Goal: Information Seeking & Learning: Check status

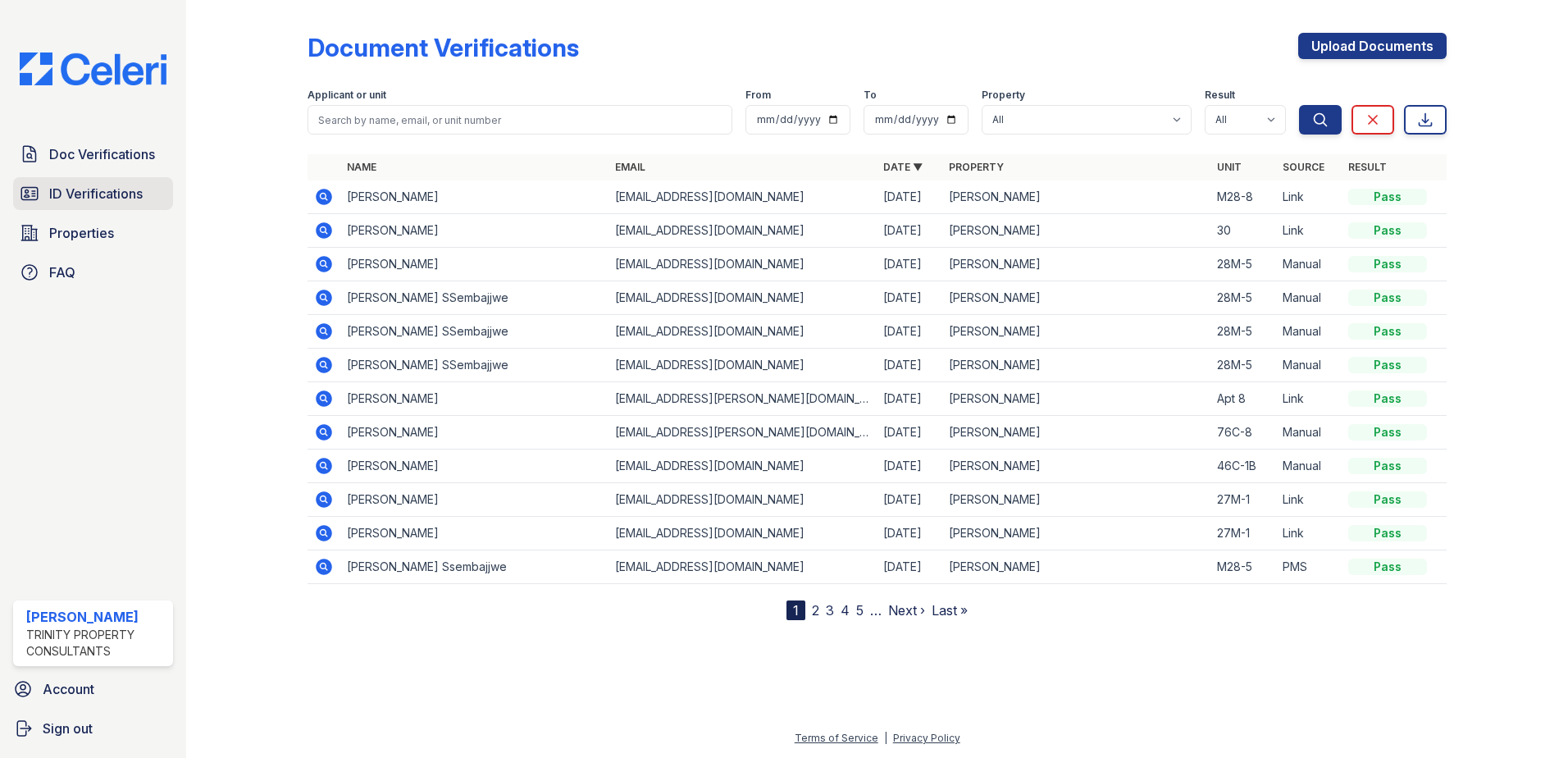
click at [85, 196] on span "ID Verifications" at bounding box center [96, 193] width 94 height 20
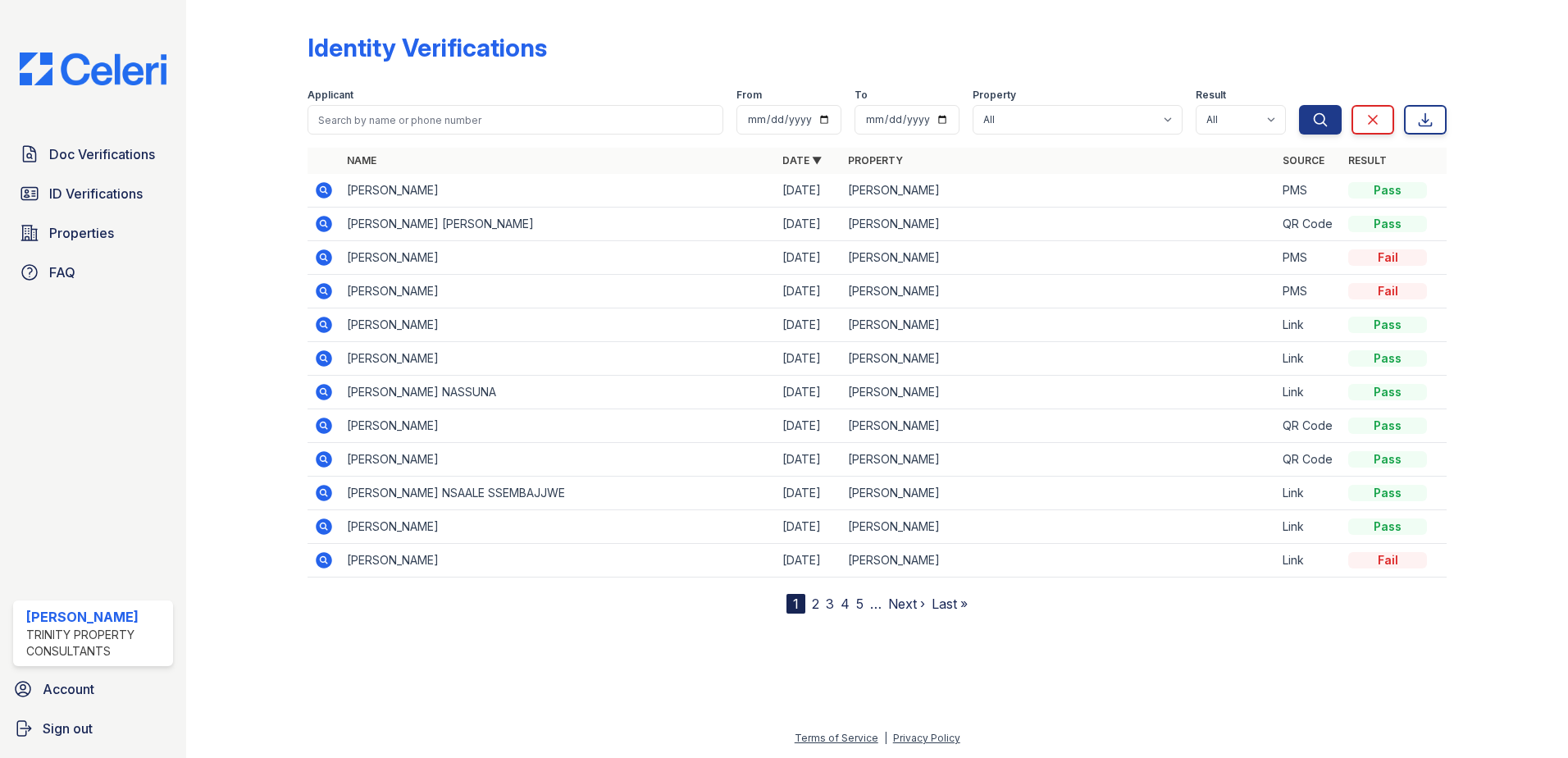
click at [323, 291] on icon at bounding box center [322, 290] width 4 height 4
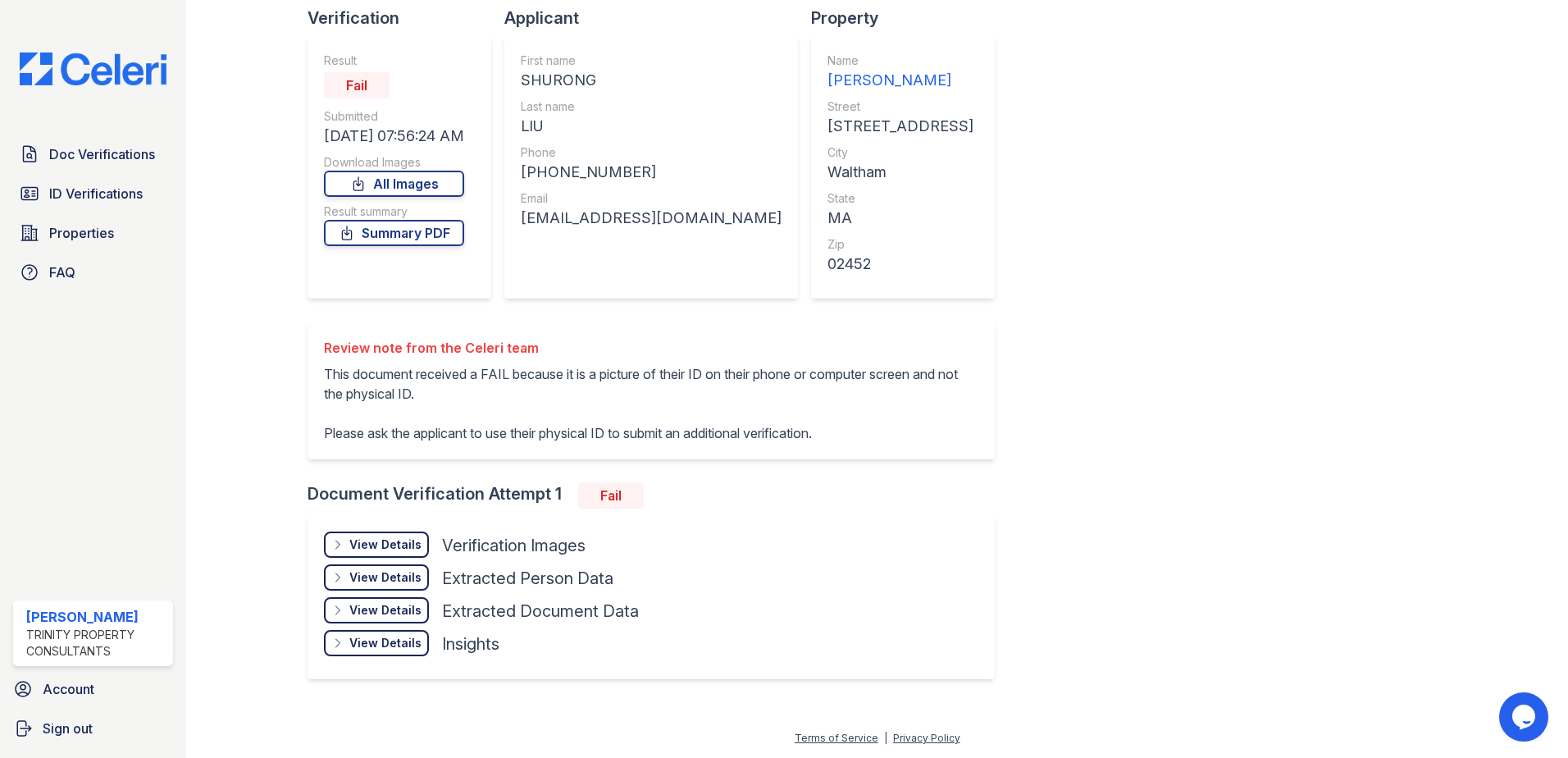
click at [351, 539] on div "View Details" at bounding box center [385, 544] width 72 height 17
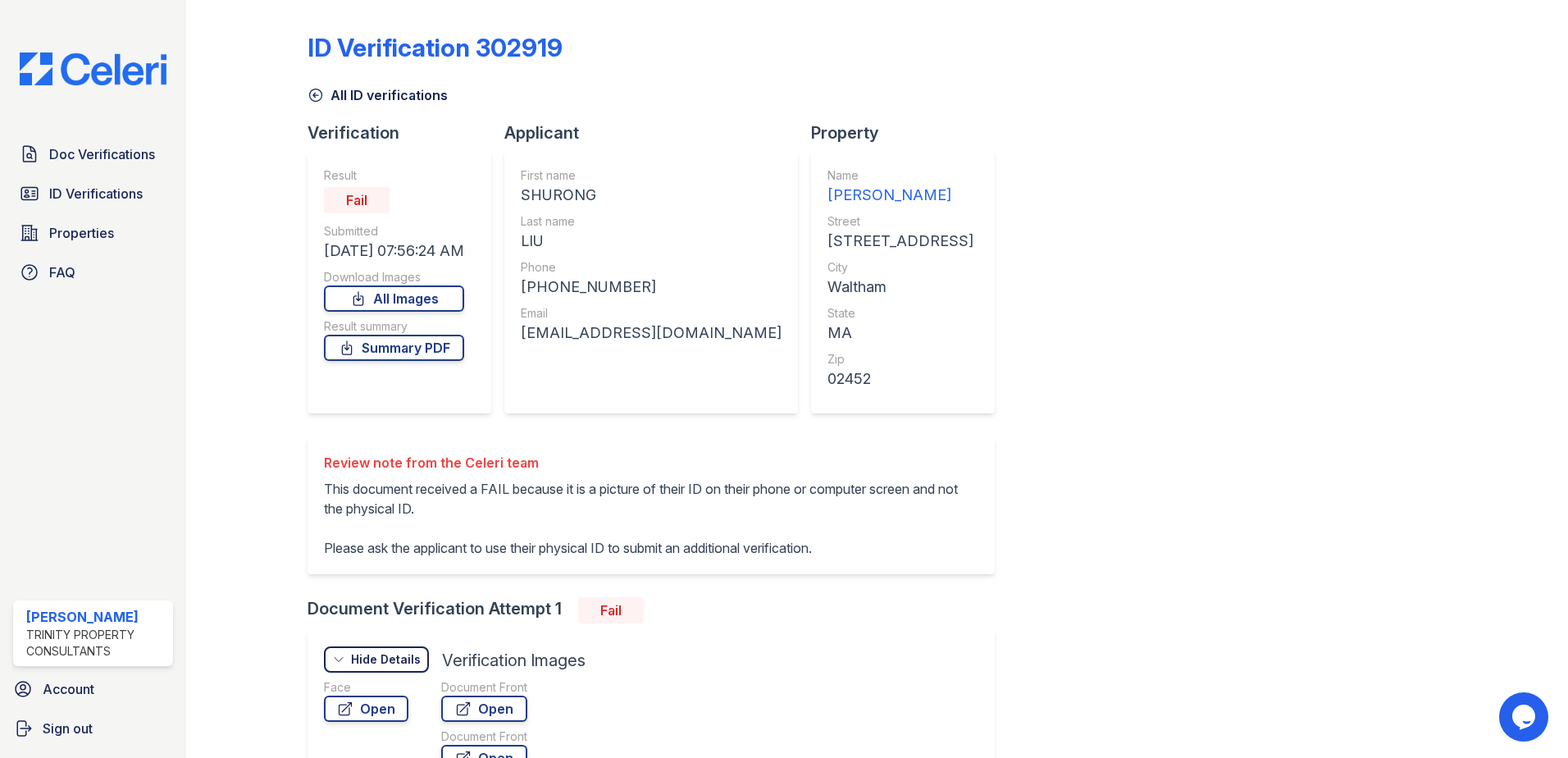
click at [1170, 420] on div "ID Verification 302919 All ID verifications Verification Result Fail Submitted …" at bounding box center [877, 542] width 1139 height 1073
click at [1239, 339] on div "ID Verification 302919 All ID verifications Verification Result Fail Submitted …" at bounding box center [877, 542] width 1139 height 1073
click at [1300, 209] on div "ID Verification 302919 All ID verifications Verification Result Fail Submitted …" at bounding box center [877, 542] width 1139 height 1073
click at [77, 201] on span "ID Verifications" at bounding box center [96, 193] width 94 height 20
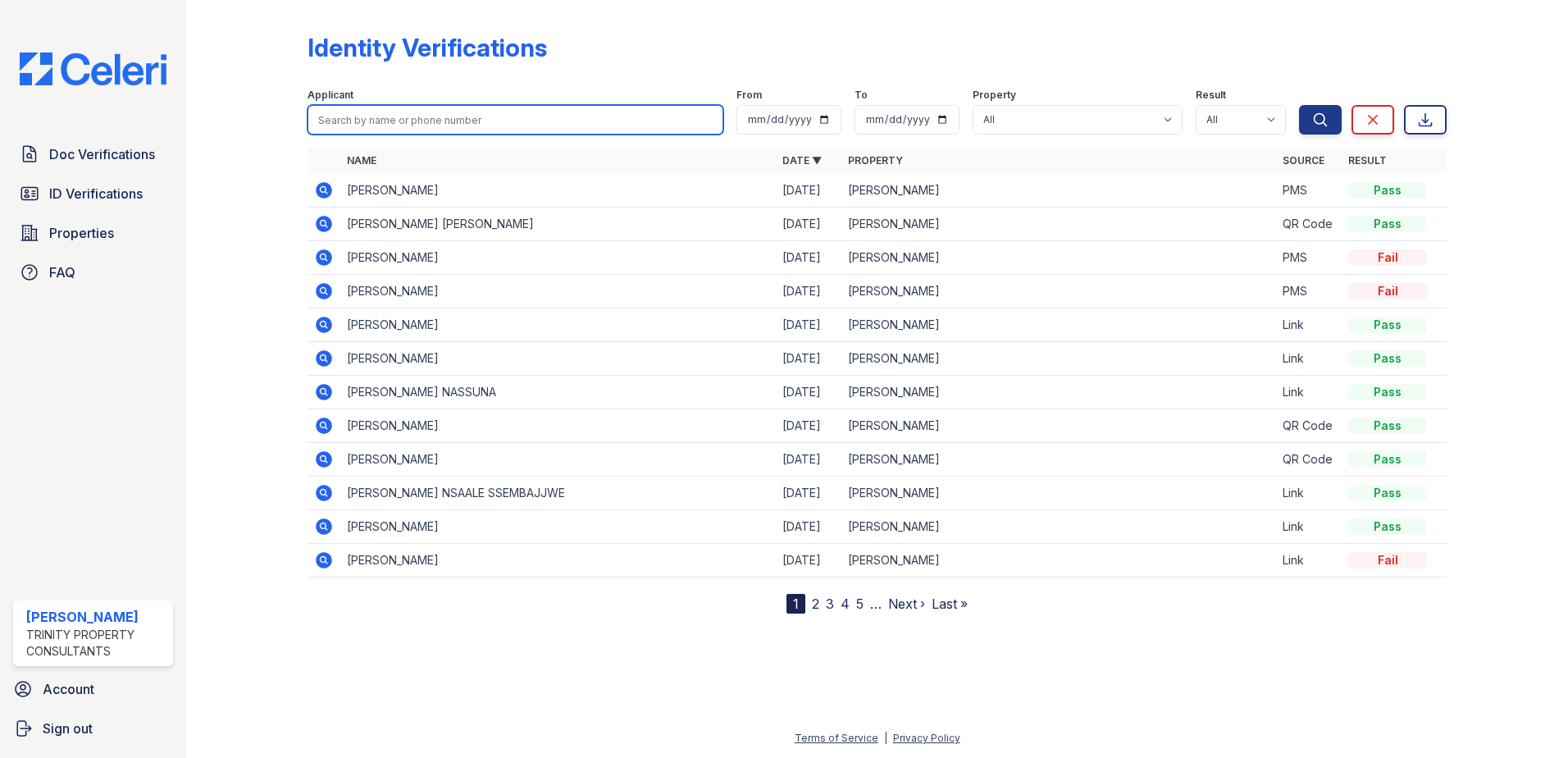
click at [381, 115] on input "search" at bounding box center [516, 120] width 416 height 30
type input "shamim"
click at [1300, 105] on button "Search" at bounding box center [1321, 120] width 43 height 30
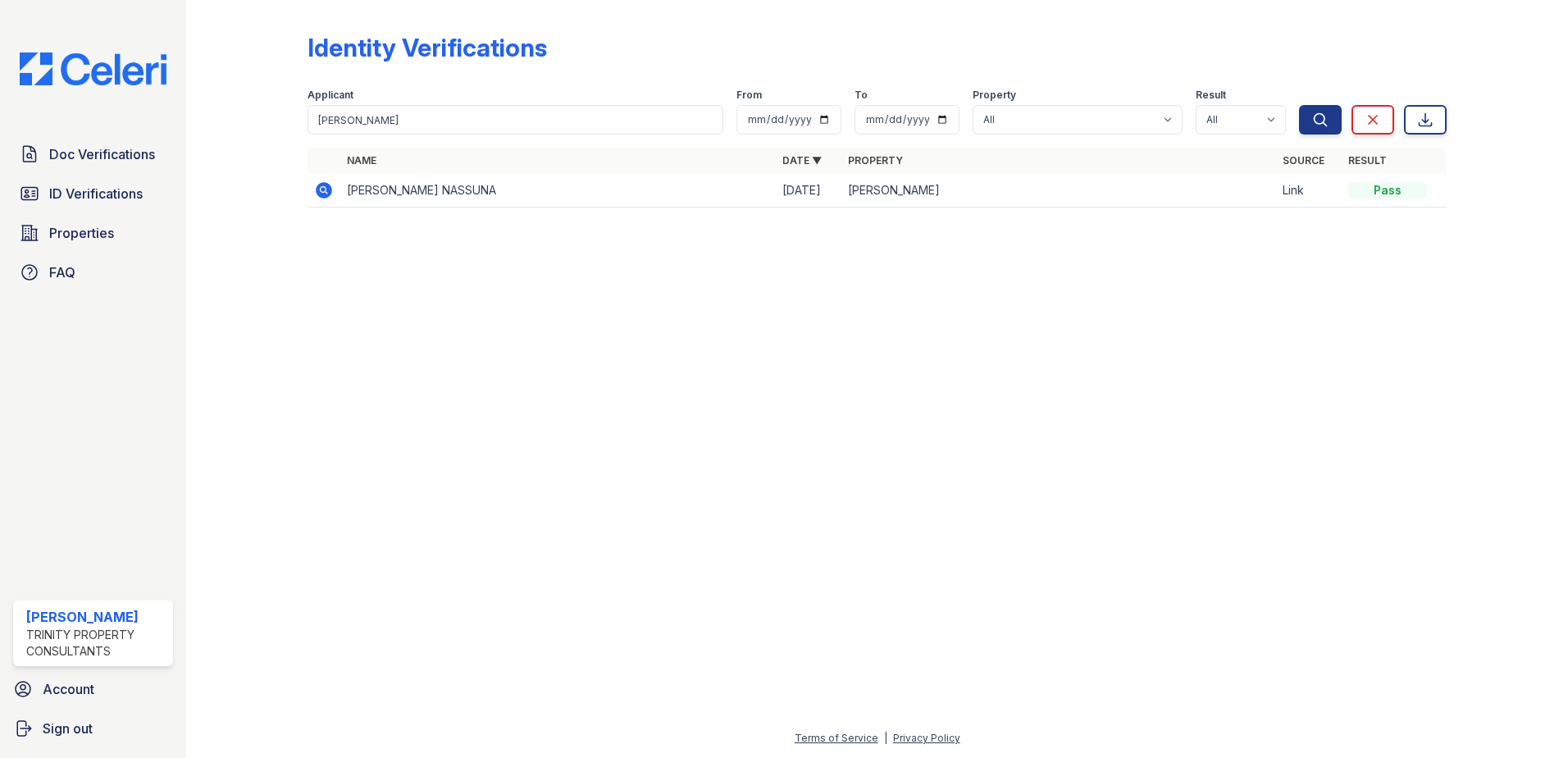
click at [327, 192] on icon at bounding box center [323, 190] width 20 height 20
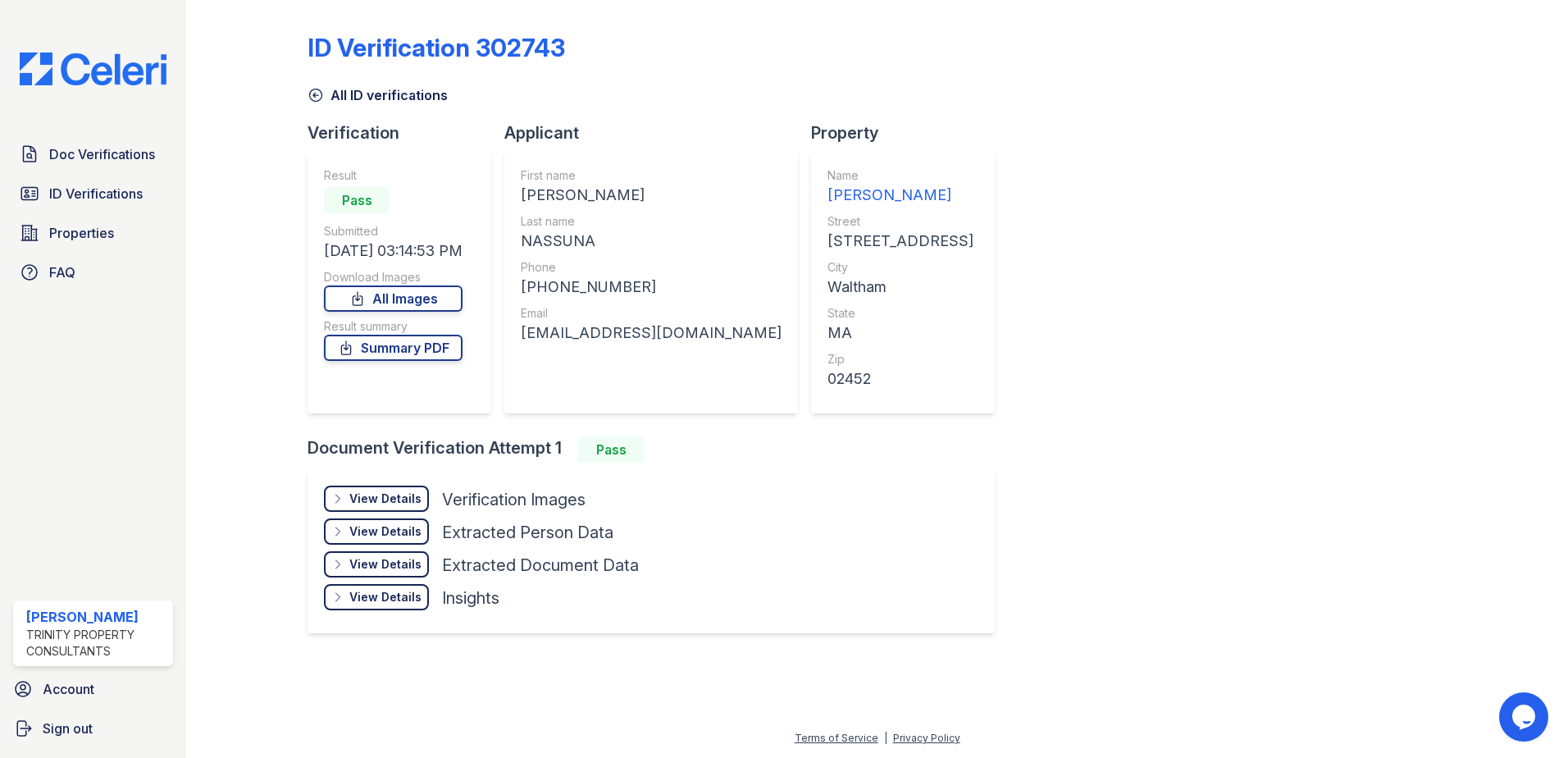
click at [396, 497] on div "View Details" at bounding box center [385, 499] width 72 height 17
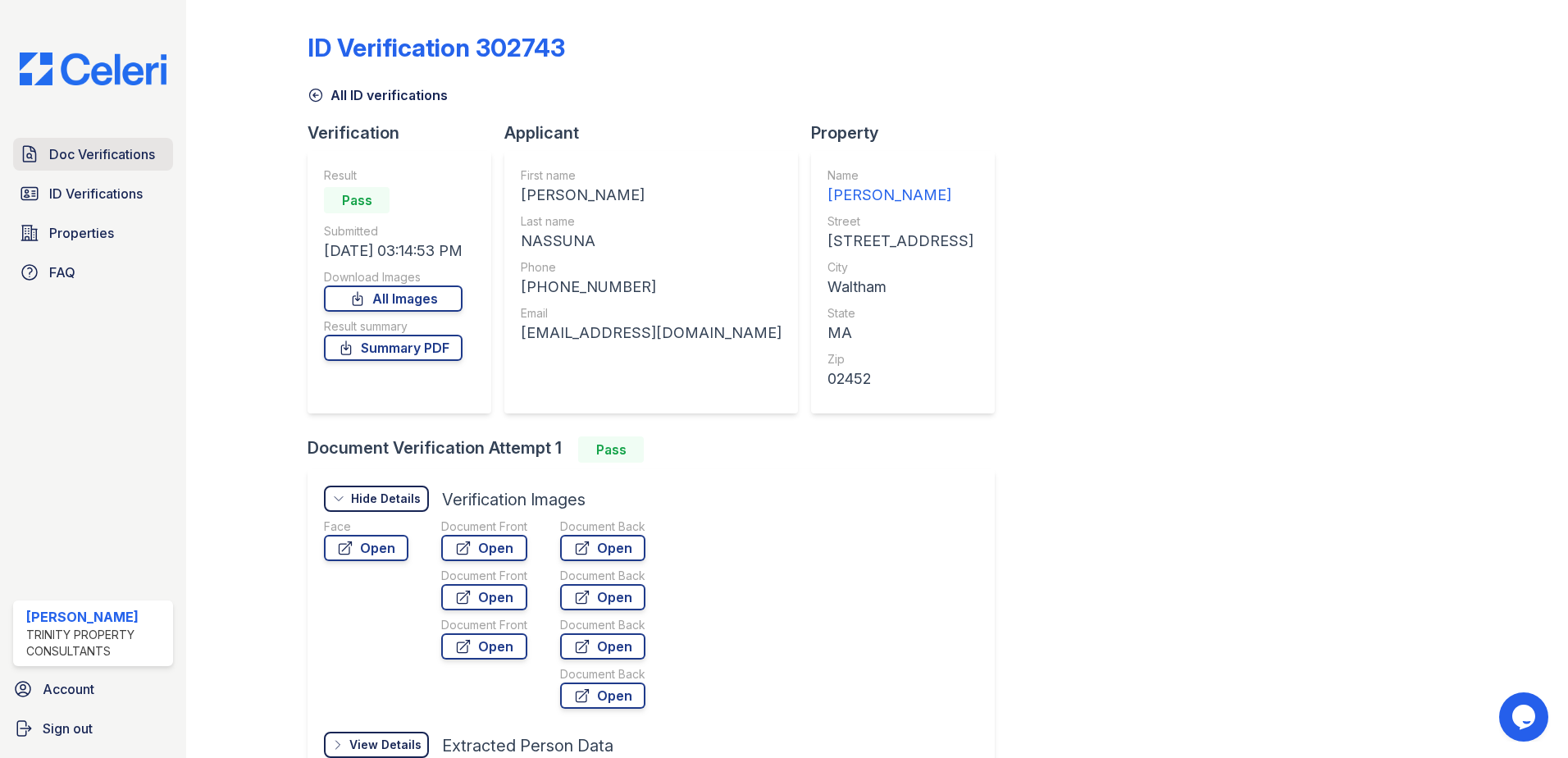
click at [71, 156] on span "Doc Verifications" at bounding box center [102, 153] width 106 height 20
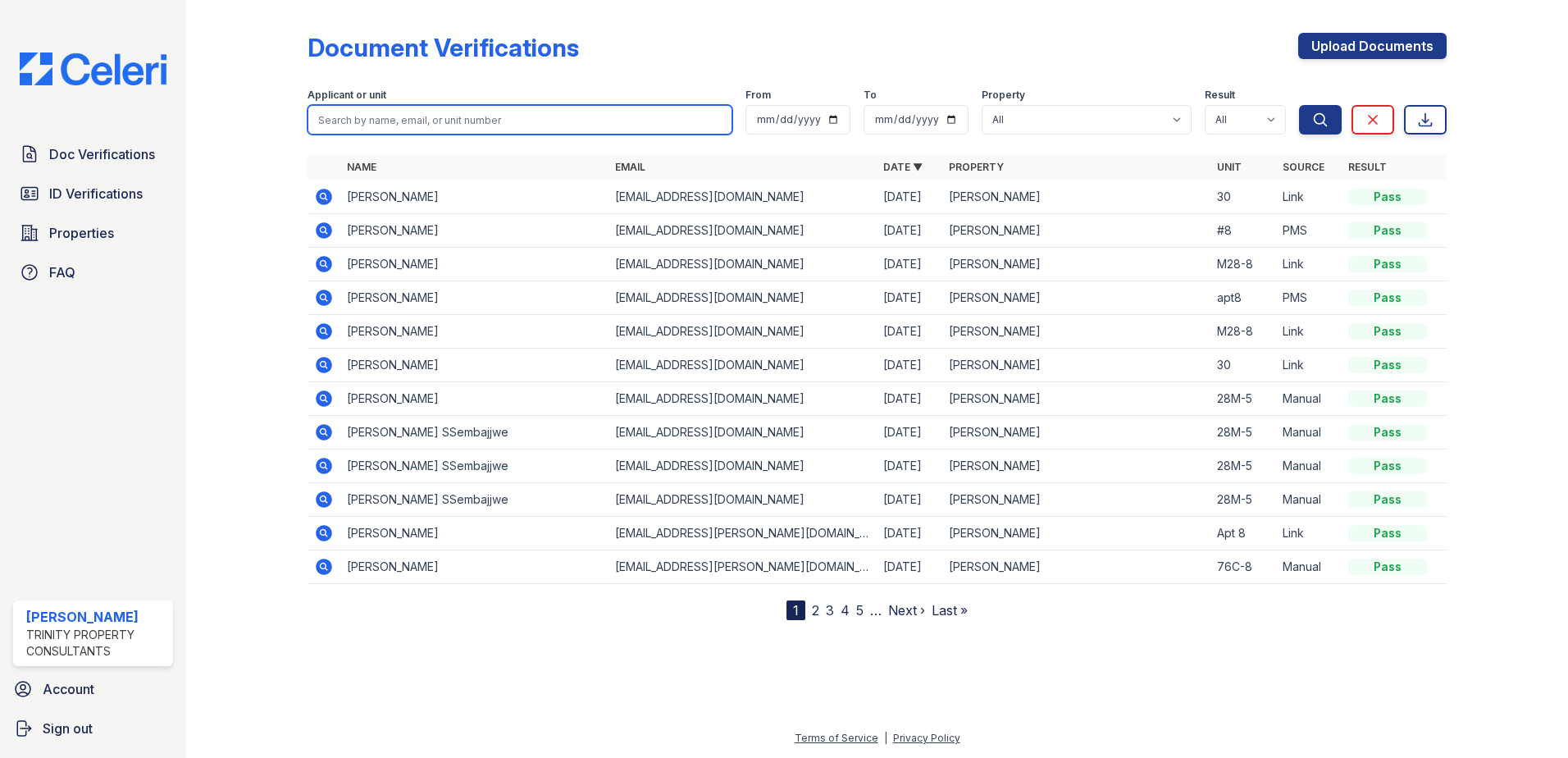
click at [418, 130] on input "search" at bounding box center [519, 120] width 425 height 30
type input "shamim"
click at [1300, 105] on button "Search" at bounding box center [1321, 120] width 43 height 30
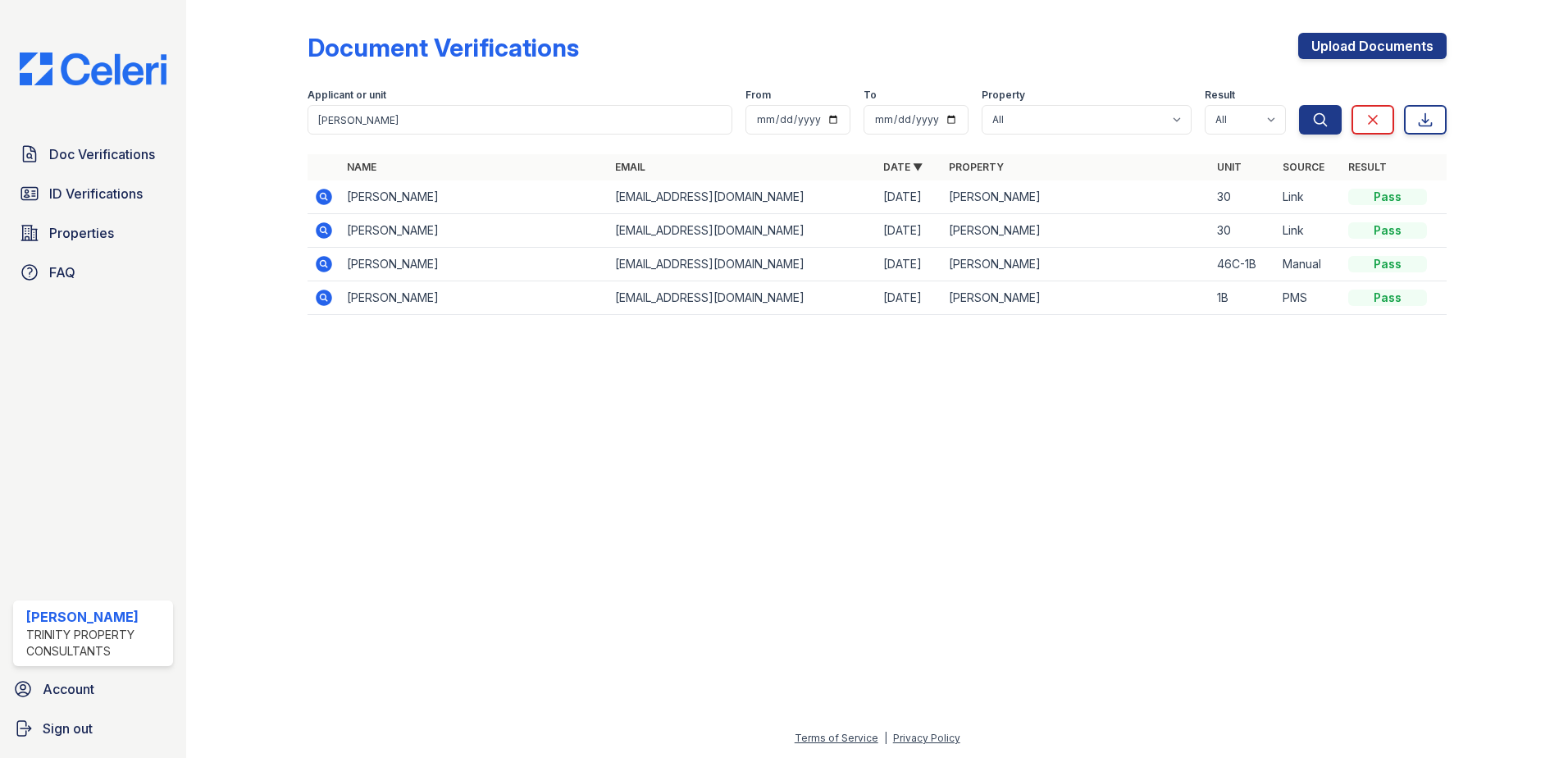
click at [320, 197] on icon at bounding box center [324, 197] width 17 height 17
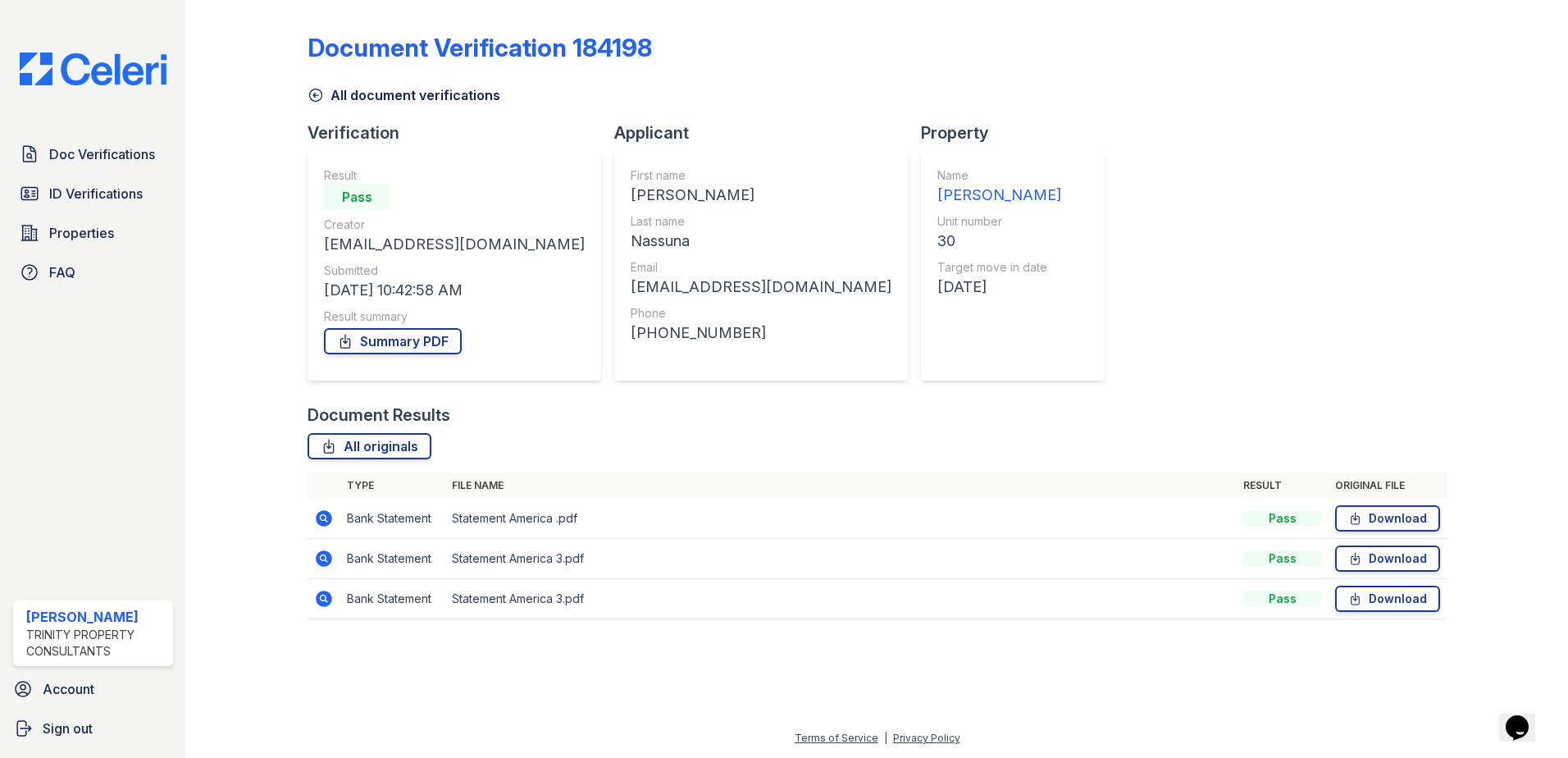
click at [550, 708] on div at bounding box center [877, 696] width 1329 height 67
click at [324, 517] on icon at bounding box center [322, 517] width 4 height 4
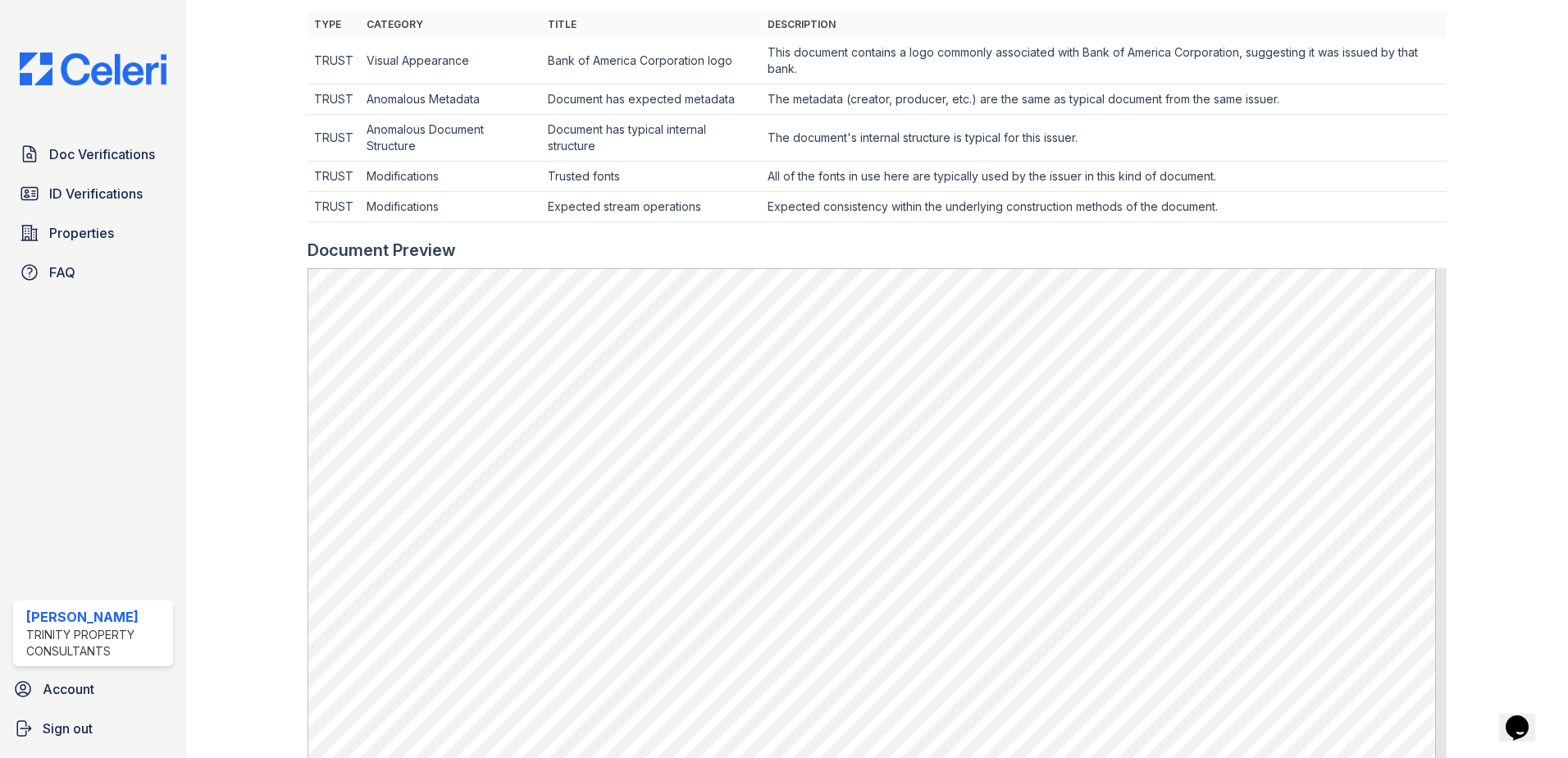
scroll to position [738, 0]
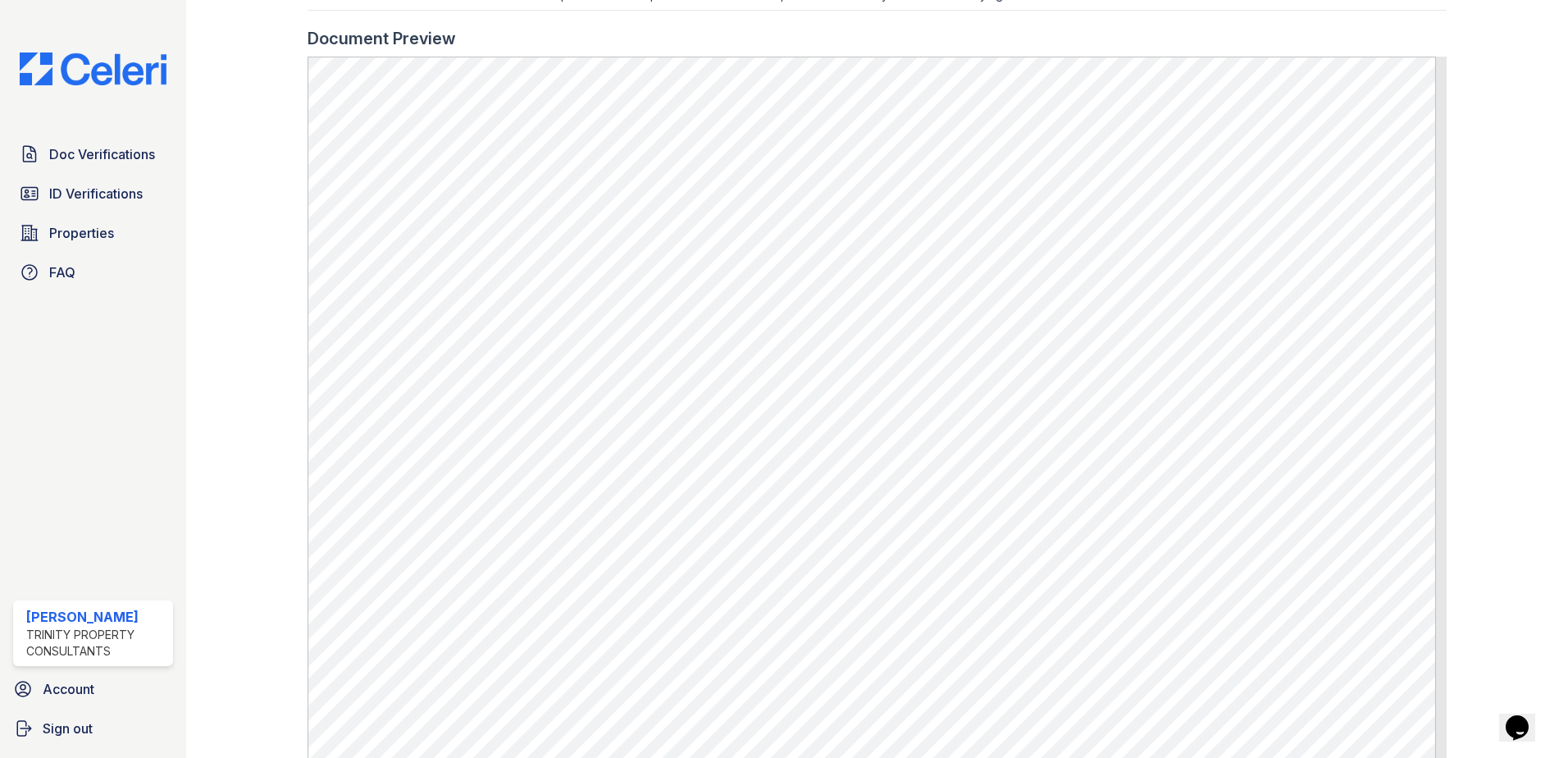
click at [1523, 265] on div at bounding box center [1495, 41] width 95 height 1546
click at [76, 186] on span "ID Verifications" at bounding box center [96, 193] width 94 height 20
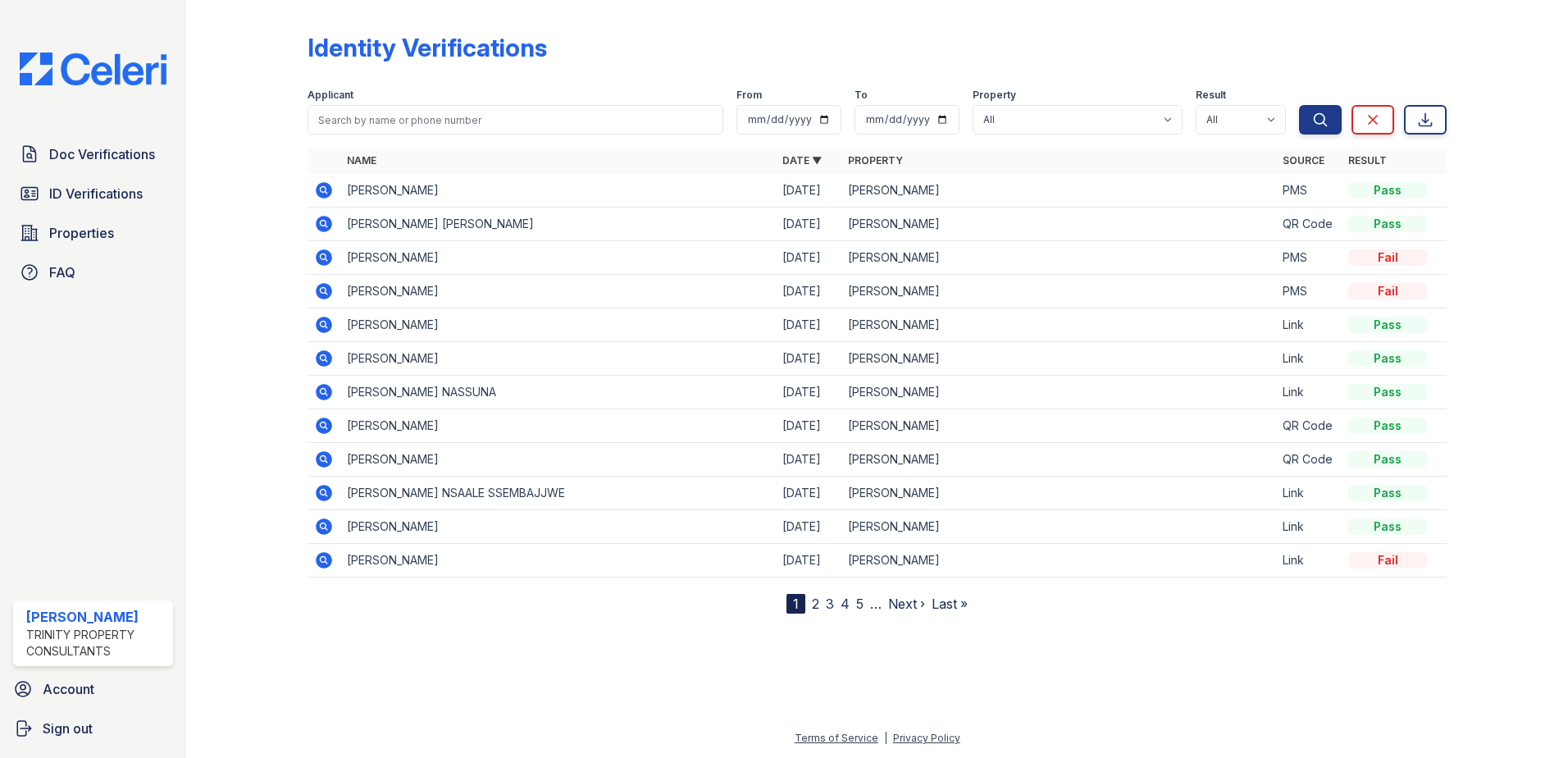
click at [514, 648] on div at bounding box center [877, 684] width 1329 height 88
click at [508, 647] on div at bounding box center [877, 684] width 1329 height 88
click at [1113, 625] on div "Identity Verifications Filter Applicant From To Property All ReNew Waltham Resu…" at bounding box center [877, 320] width 1329 height 640
